Goal: Information Seeking & Learning: Learn about a topic

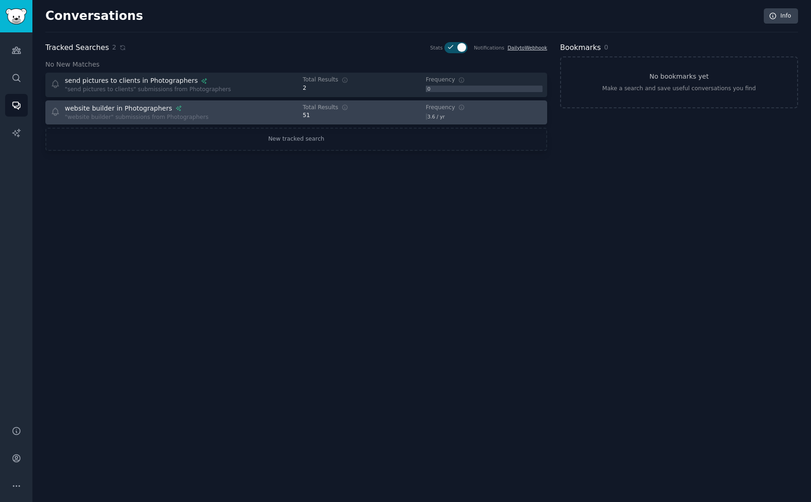
click at [253, 104] on div "website builder in Photographers "website builder" submissions from Photographe…" at bounding box center [170, 113] width 240 height 18
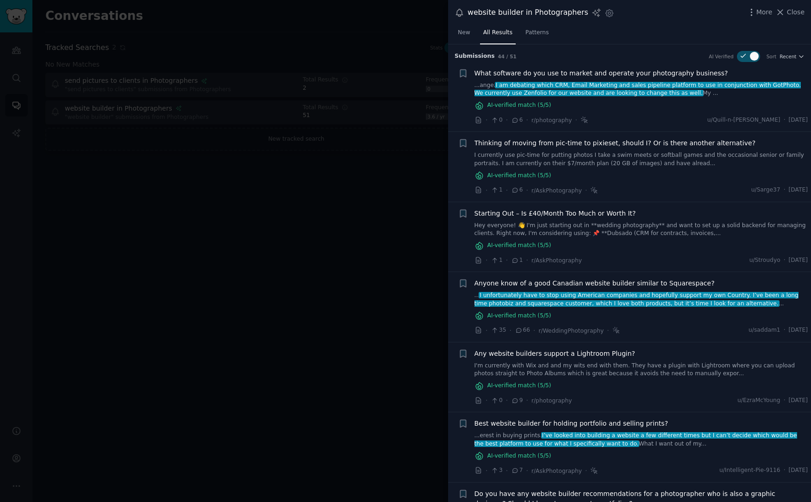
click at [527, 85] on span "I am debating which CRM, Email Marketing and sales pipeline platform to use in …" at bounding box center [638, 89] width 327 height 15
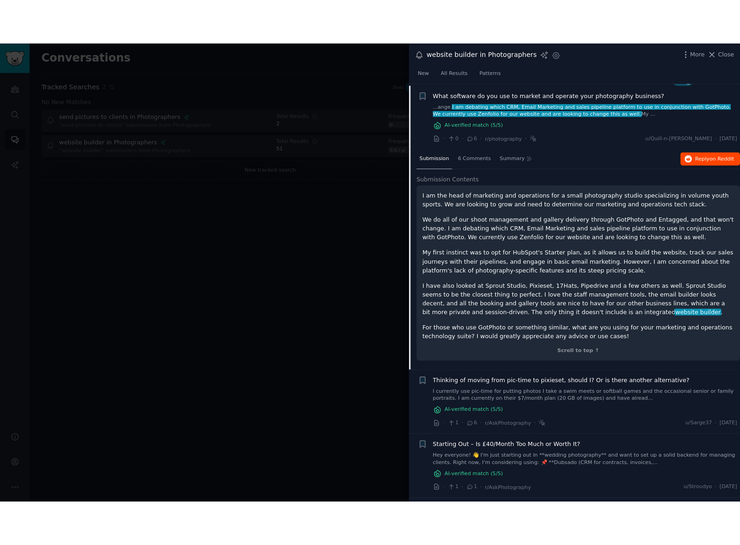
scroll to position [15, 0]
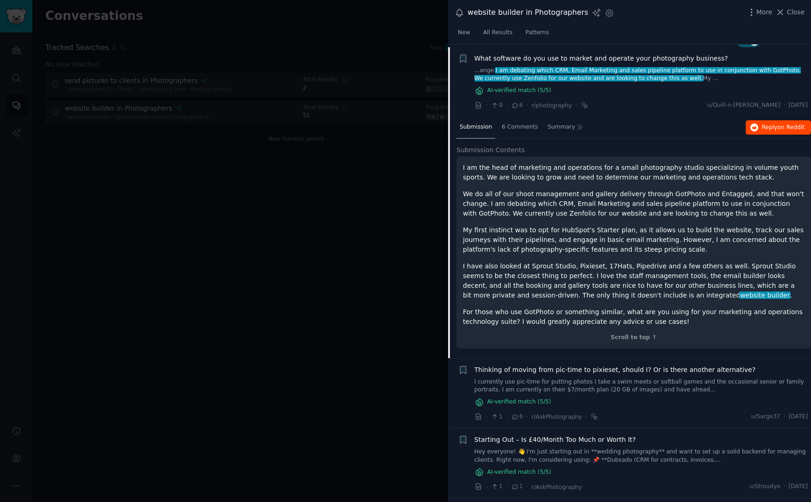
click at [769, 126] on span "Reply on Reddit" at bounding box center [783, 128] width 43 height 8
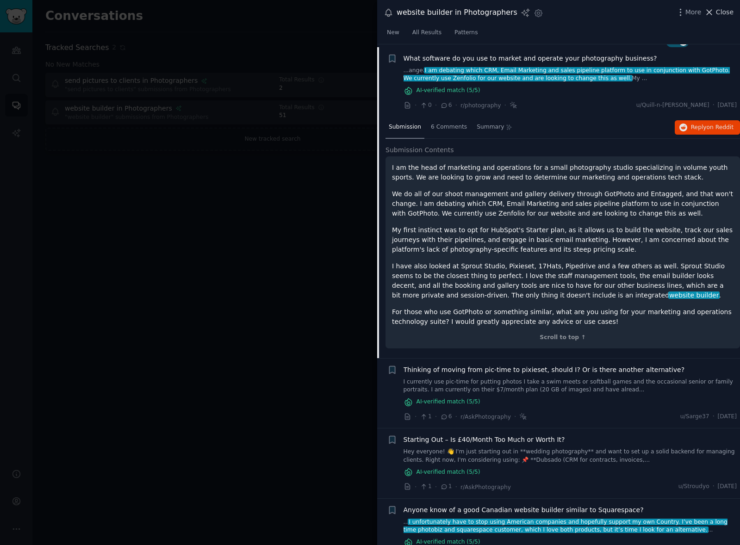
click at [717, 14] on span "Close" at bounding box center [725, 12] width 18 height 10
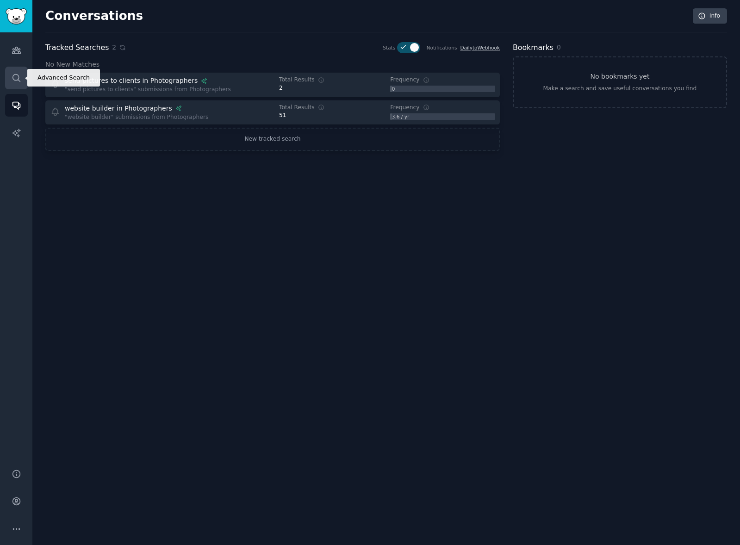
click at [20, 81] on icon "Sidebar" at bounding box center [16, 77] width 7 height 7
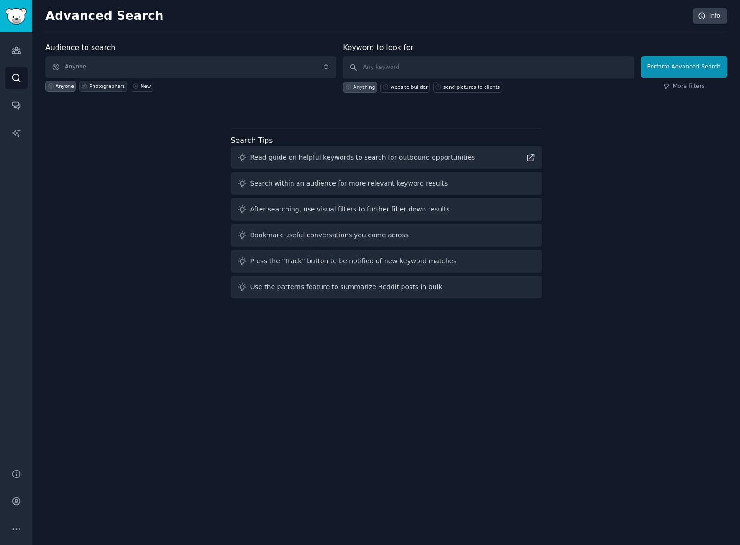
click at [97, 85] on div "Photographers" at bounding box center [107, 86] width 36 height 6
click at [63, 90] on div "Anyone" at bounding box center [60, 86] width 31 height 11
click at [141, 87] on div "New" at bounding box center [146, 86] width 11 height 6
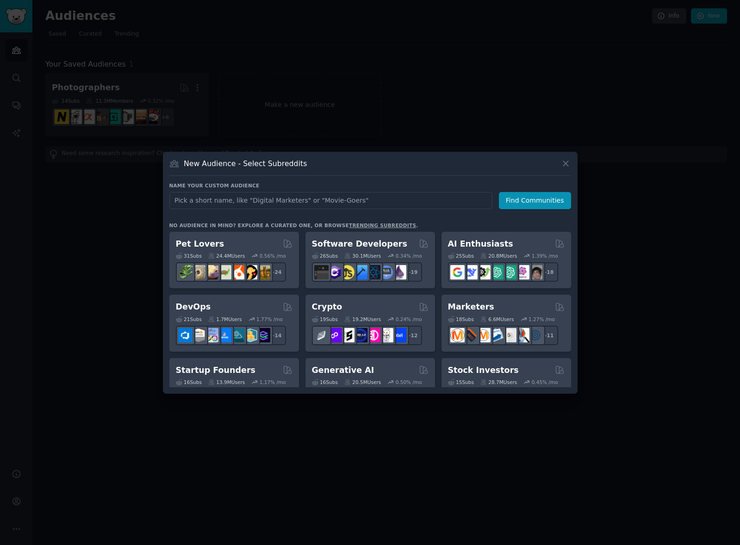
click at [205, 202] on input "text" at bounding box center [330, 200] width 323 height 17
type input "illustrators"
click at [520, 206] on button "Find Communities" at bounding box center [535, 200] width 72 height 17
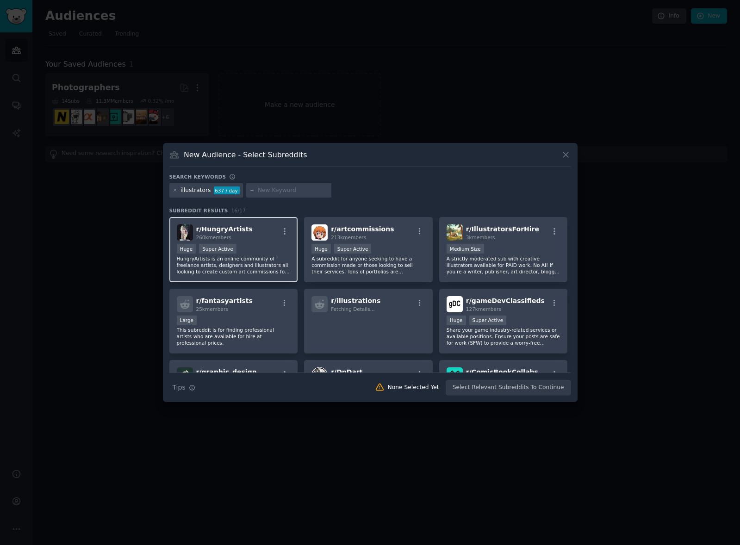
click at [272, 248] on div "Huge Super Active" at bounding box center [234, 250] width 114 height 12
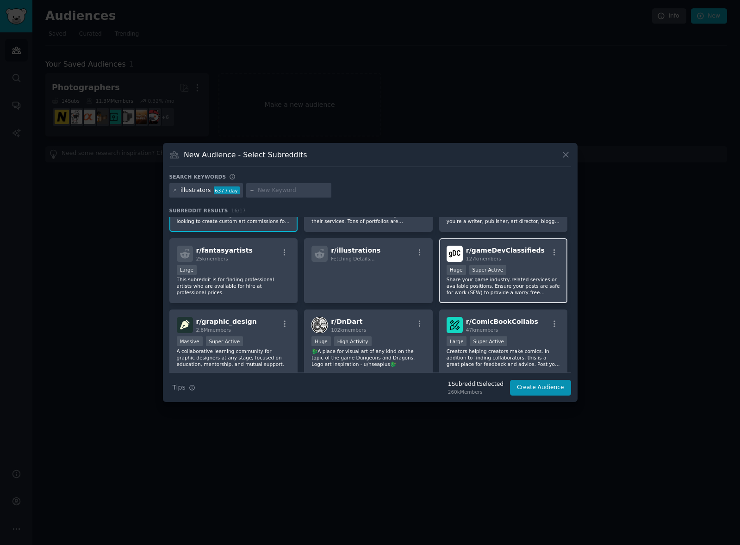
scroll to position [56, 0]
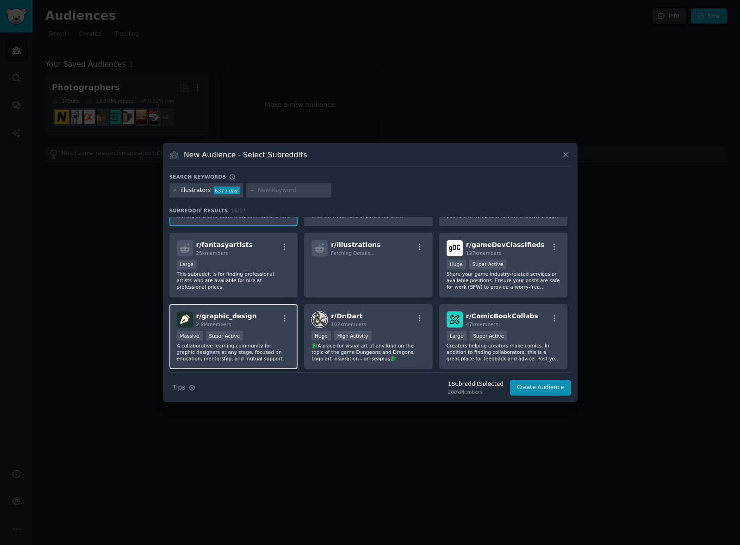
click at [260, 318] on div "r/ graphic_design 2.8M members" at bounding box center [234, 320] width 114 height 16
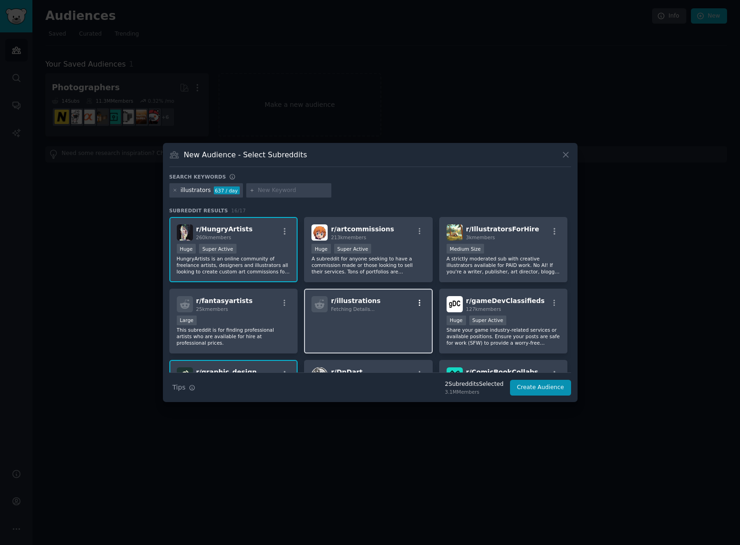
scroll to position [0, 0]
click at [508, 263] on p "A strictly moderated sub with creative illustrators available for PAID work. No…" at bounding box center [504, 265] width 114 height 19
drag, startPoint x: 541, startPoint y: 266, endPoint x: 537, endPoint y: 265, distance: 4.7
click at [541, 266] on p "A strictly moderated sub with creative illustrators available for PAID work. No…" at bounding box center [504, 265] width 114 height 19
click at [407, 260] on p "A subreddit for anyone seeking to have a commission made or those looking to se…" at bounding box center [369, 265] width 114 height 19
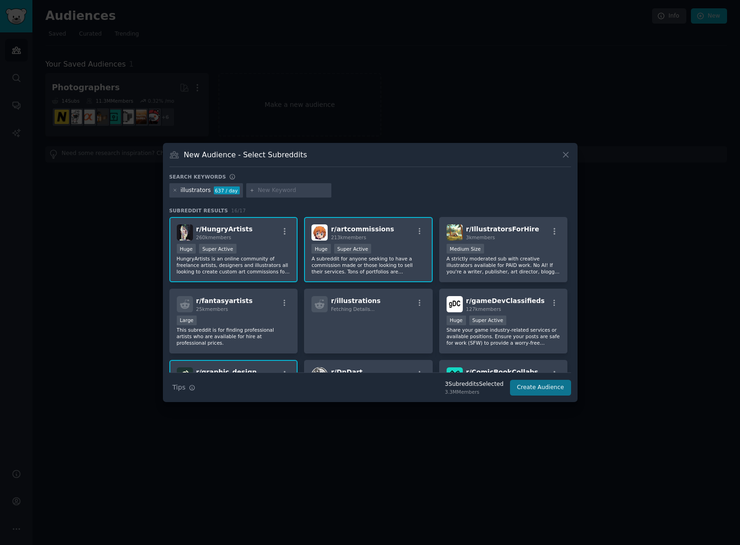
click at [540, 389] on button "Create Audience" at bounding box center [540, 388] width 61 height 16
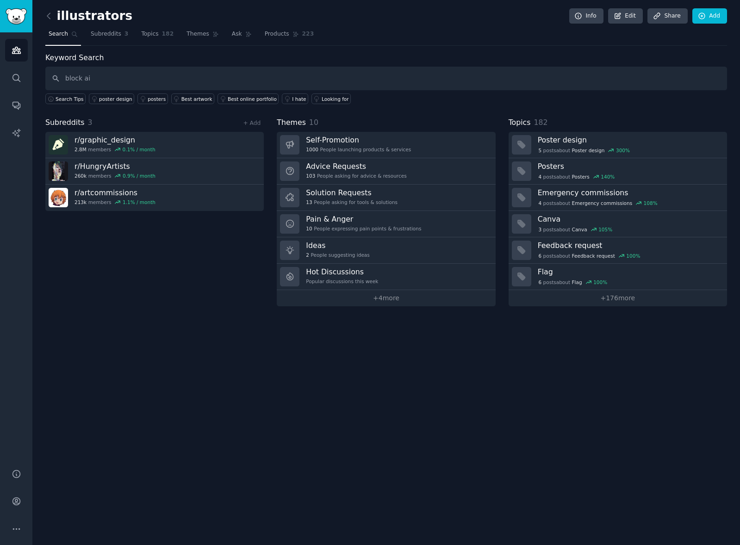
type input "block ai"
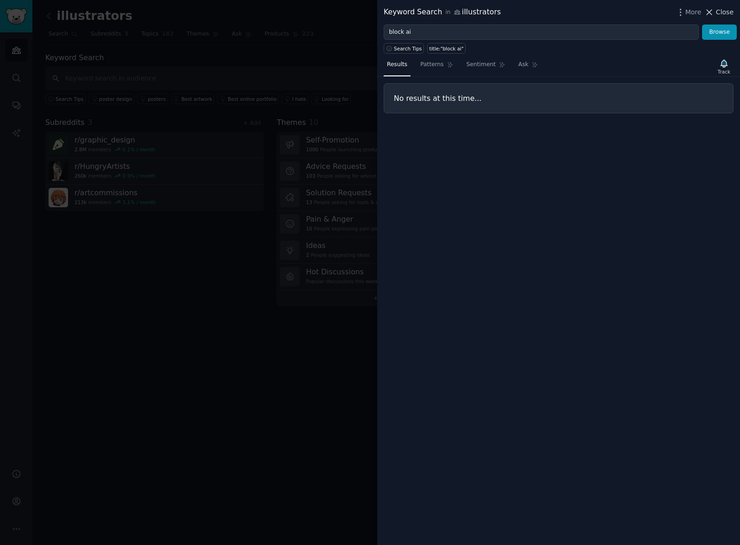
click at [720, 13] on span "Close" at bounding box center [725, 12] width 18 height 10
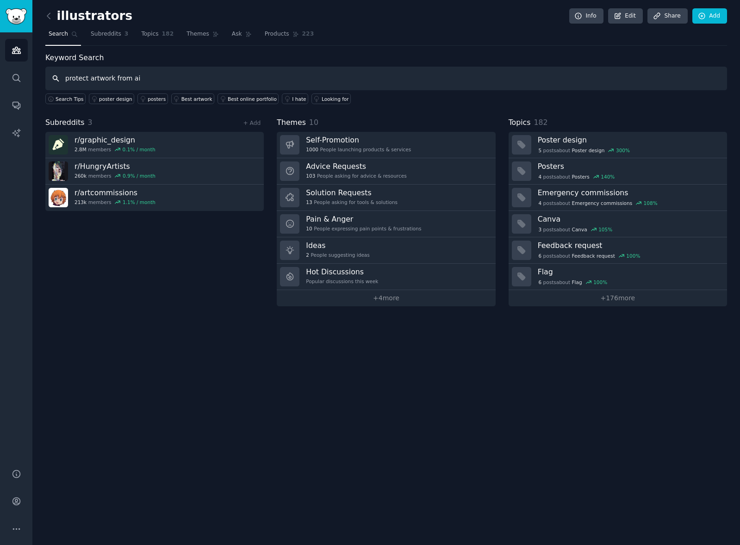
type input "protect artwork from ai"
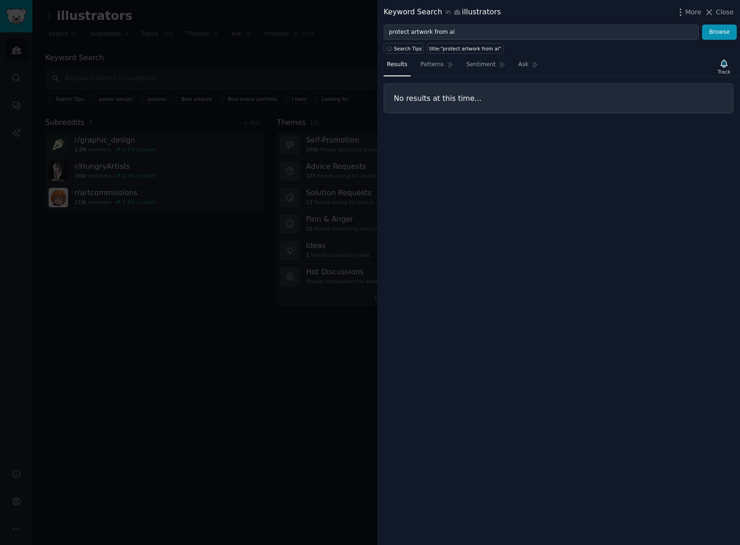
click at [134, 83] on div at bounding box center [370, 272] width 740 height 545
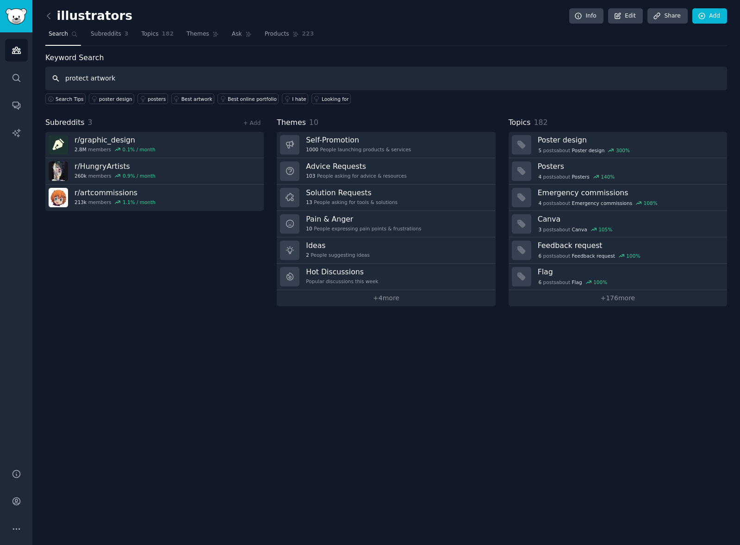
type input "protect artwork"
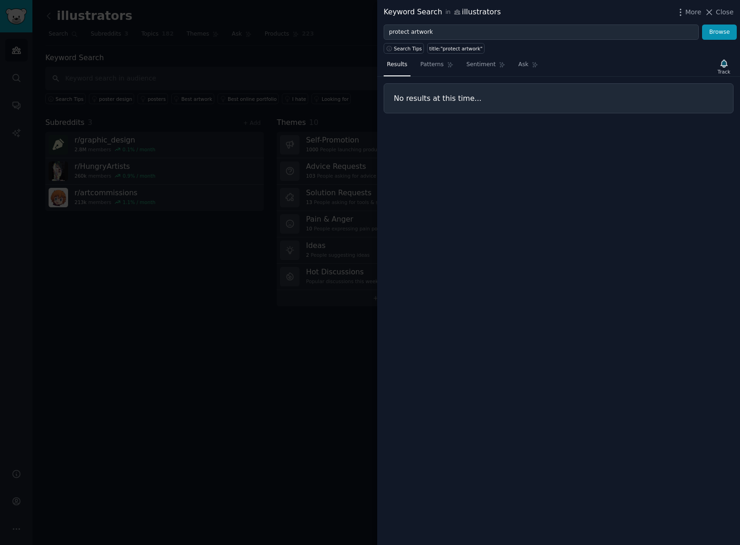
click at [263, 80] on div at bounding box center [370, 272] width 740 height 545
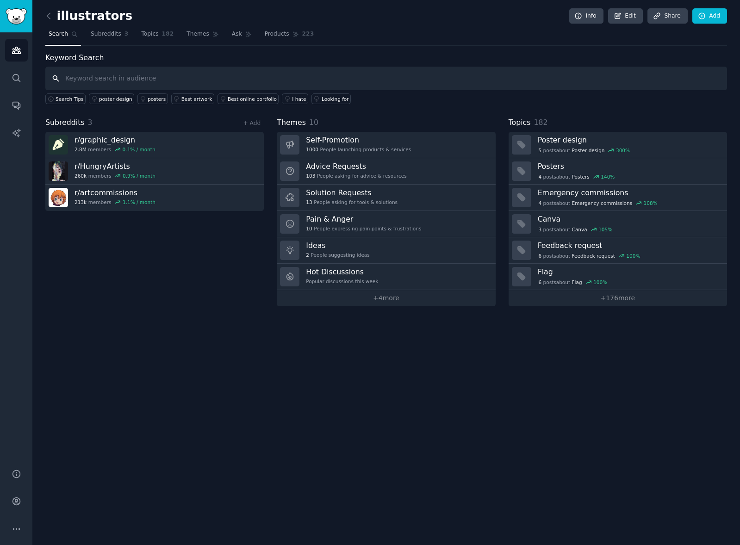
click at [80, 83] on input "text" at bounding box center [386, 79] width 682 height 24
type input "website"
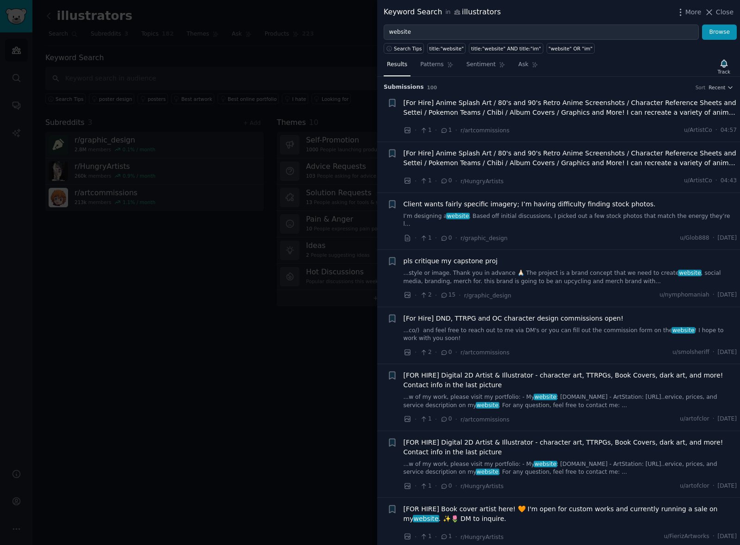
click at [190, 95] on div at bounding box center [370, 272] width 740 height 545
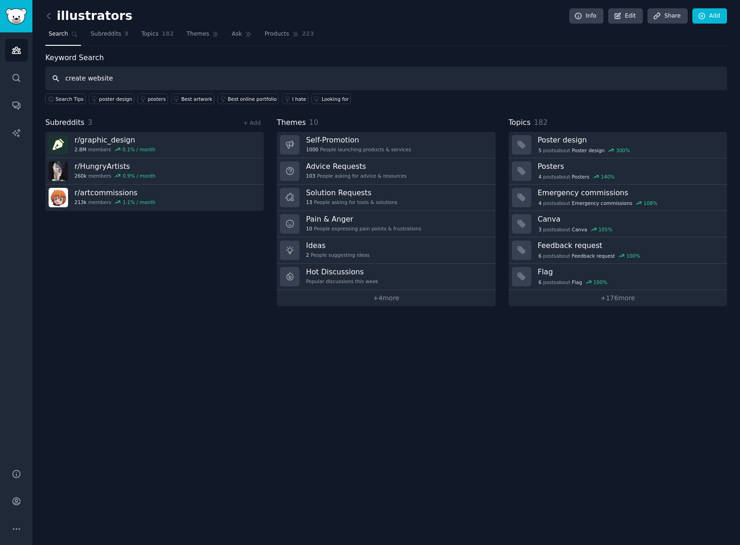
type input "create website"
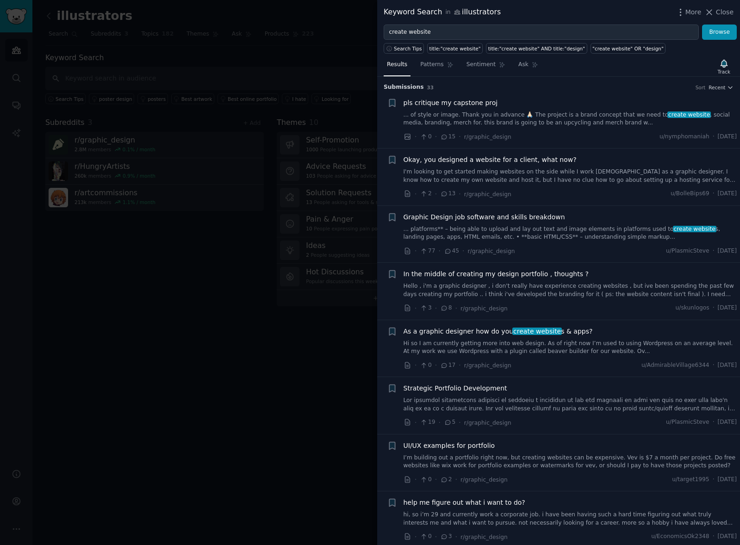
drag, startPoint x: 216, startPoint y: 55, endPoint x: 179, endPoint y: 60, distance: 37.5
click at [216, 55] on div at bounding box center [370, 272] width 740 height 545
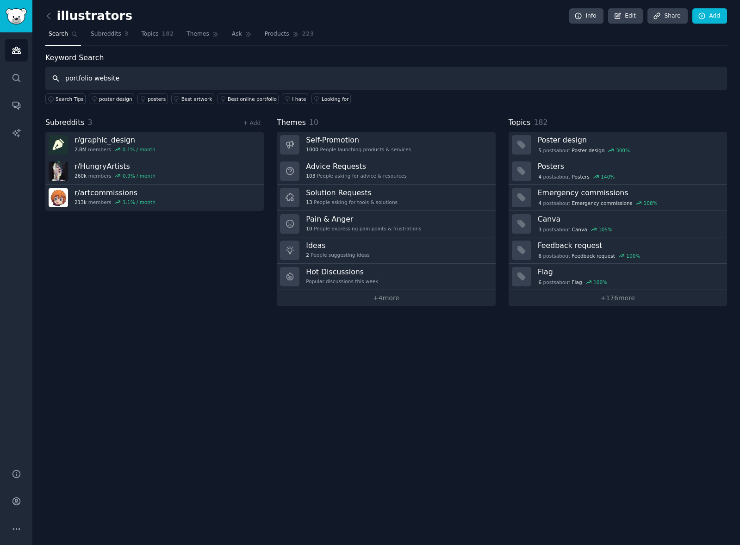
type input "portfolio website"
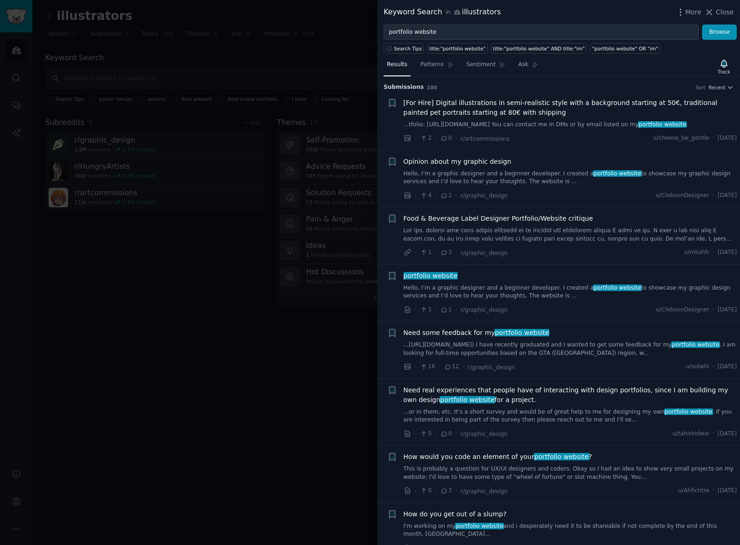
click at [499, 172] on link "Hello, I’m a graphic designer and a beginner developer. I created a portfolio w…" at bounding box center [571, 178] width 334 height 16
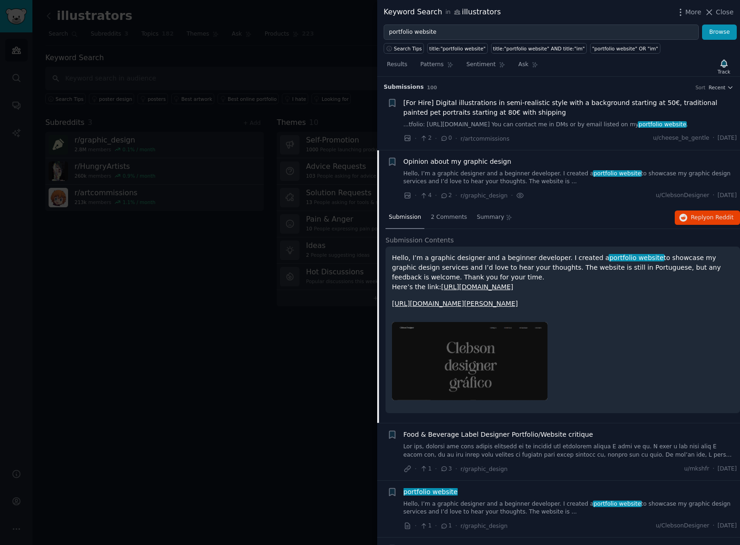
scroll to position [73, 0]
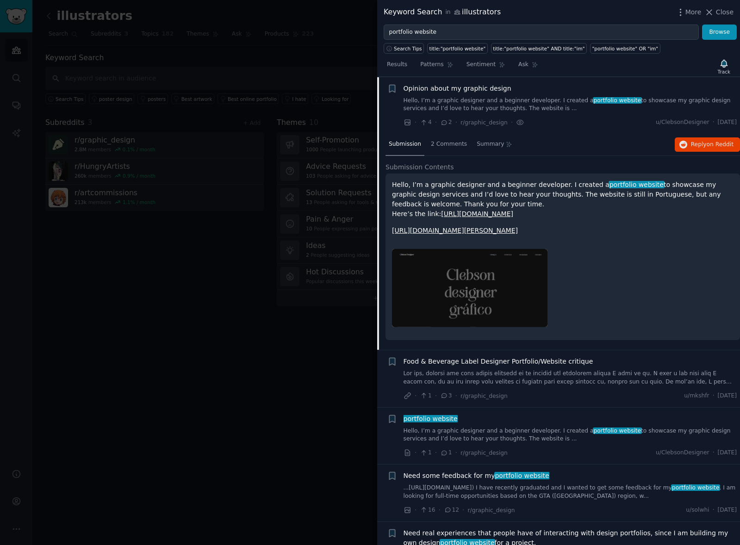
click at [452, 232] on link "[URL][DOMAIN_NAME][PERSON_NAME]" at bounding box center [455, 230] width 126 height 7
